Goal: Navigation & Orientation: Find specific page/section

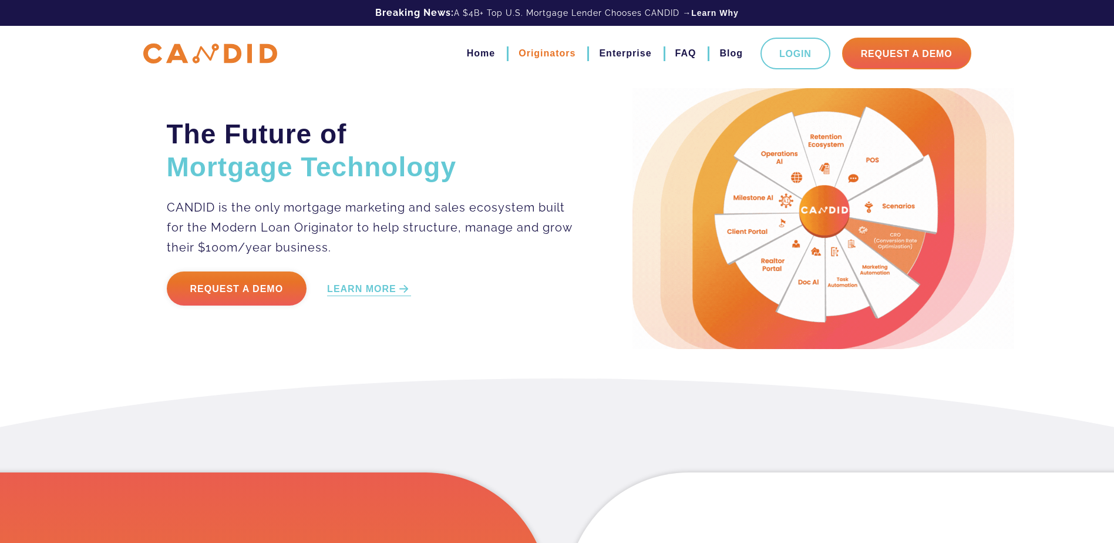
click at [527, 49] on link "Originators" at bounding box center [547, 53] width 57 height 20
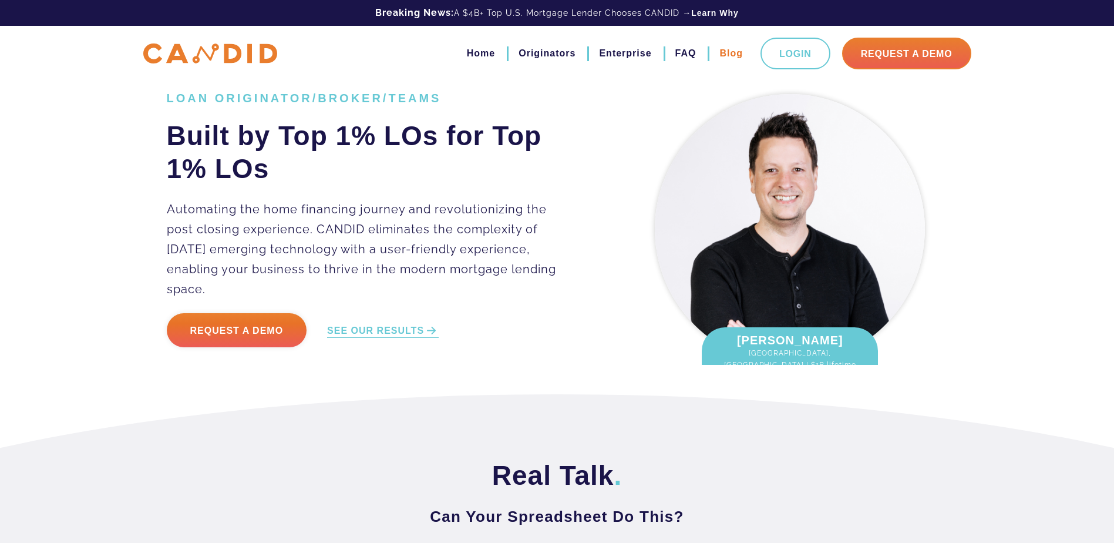
click at [723, 51] on link "Blog" at bounding box center [731, 53] width 23 height 20
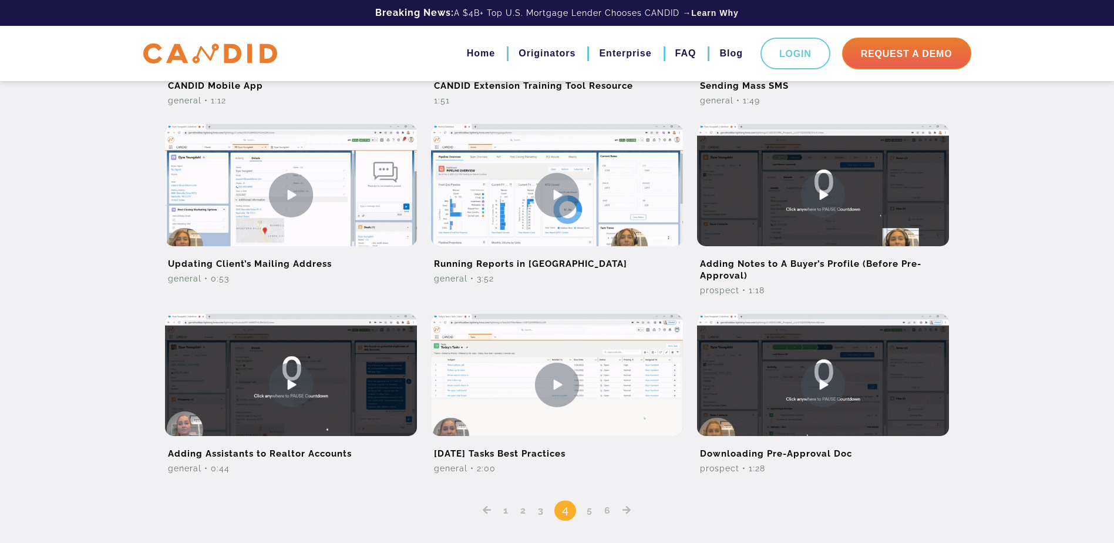
scroll to position [705, 0]
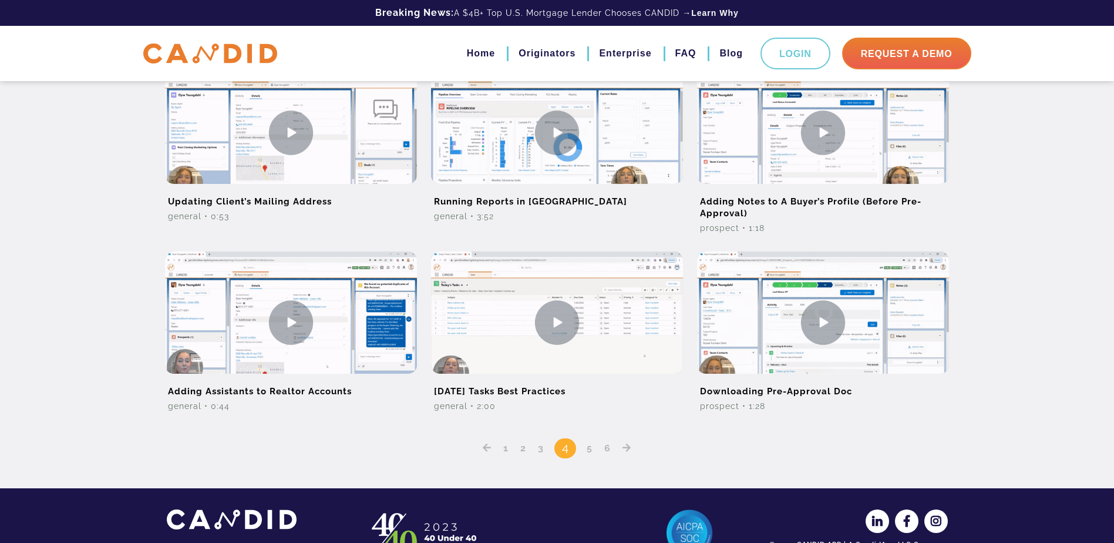
click at [506, 450] on link "1" at bounding box center [506, 447] width 14 height 11
